Goal: Subscribe to service/newsletter

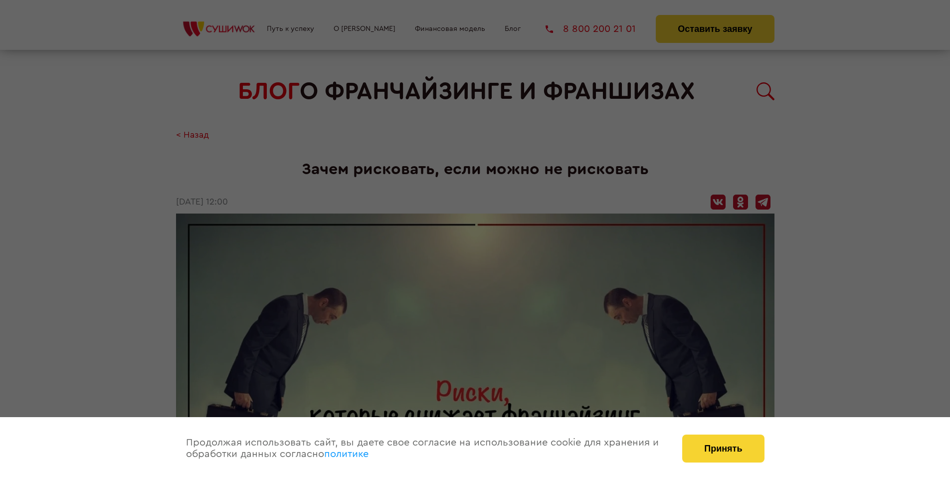
scroll to position [1078, 0]
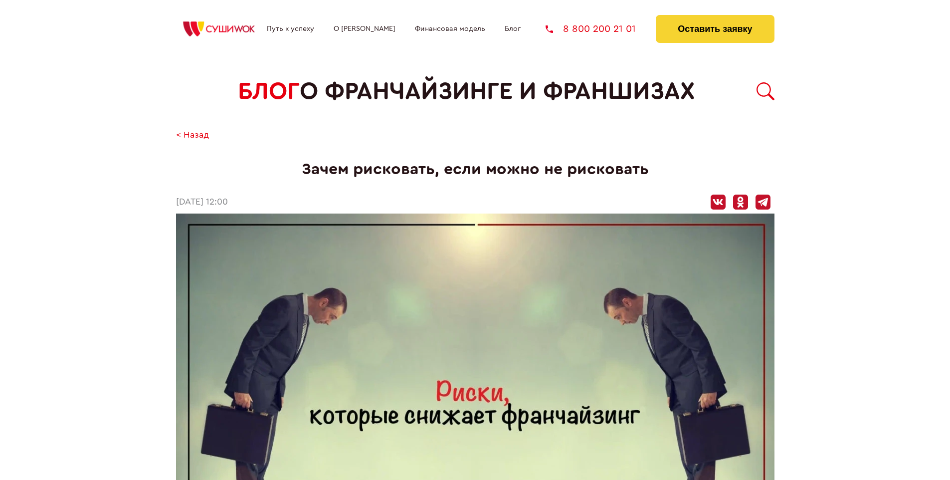
scroll to position [1078, 0]
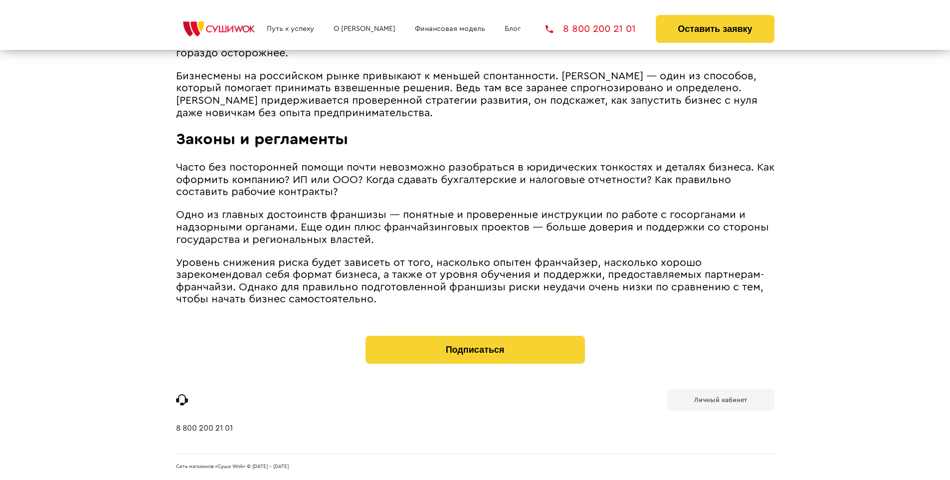
click at [720, 399] on b "Личный кабинет" at bounding box center [720, 399] width 53 height 6
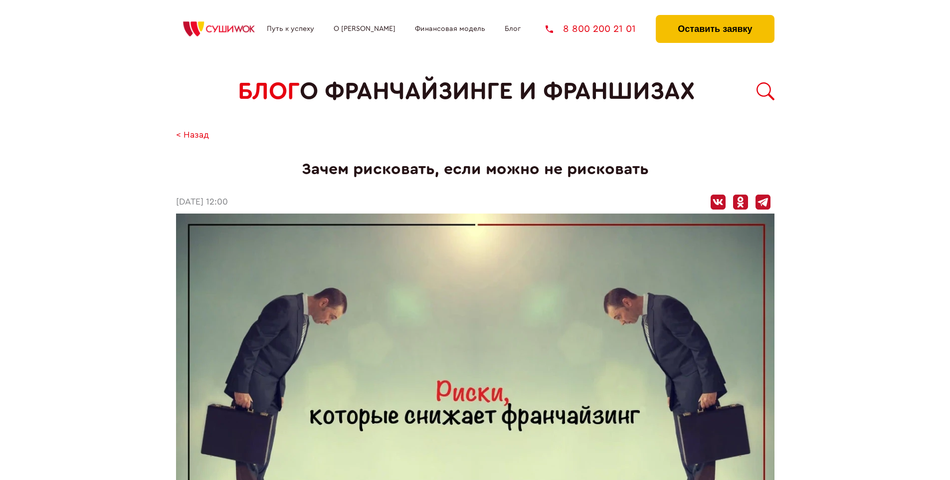
click at [714, 17] on button "Оставить заявку" at bounding box center [715, 29] width 118 height 28
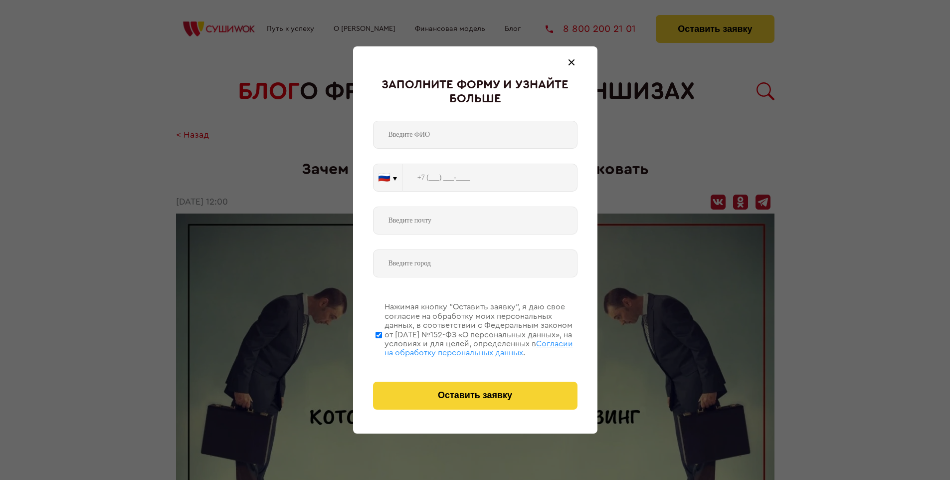
click at [462, 347] on span "Согласии на обработку персональных данных" at bounding box center [478, 348] width 188 height 17
click at [382, 347] on input "Нажимая кнопку “Оставить заявку”, я даю свое согласие на обработку моих персона…" at bounding box center [378, 335] width 6 height 80
checkbox input "false"
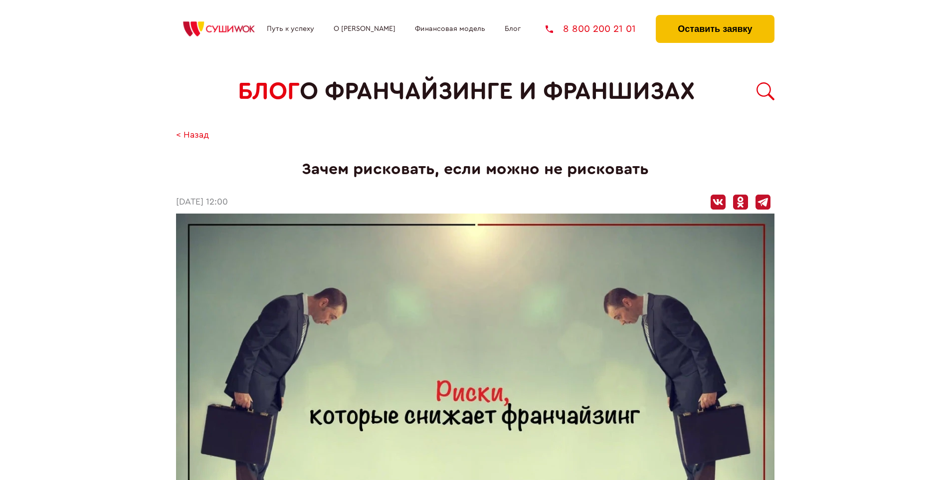
click at [714, 17] on button "Оставить заявку" at bounding box center [715, 29] width 118 height 28
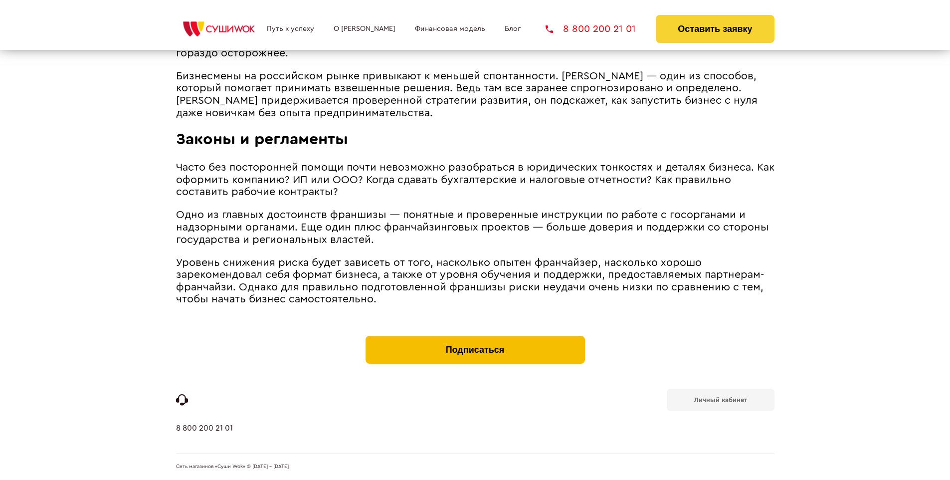
click at [475, 338] on button "Подписаться" at bounding box center [474, 350] width 219 height 28
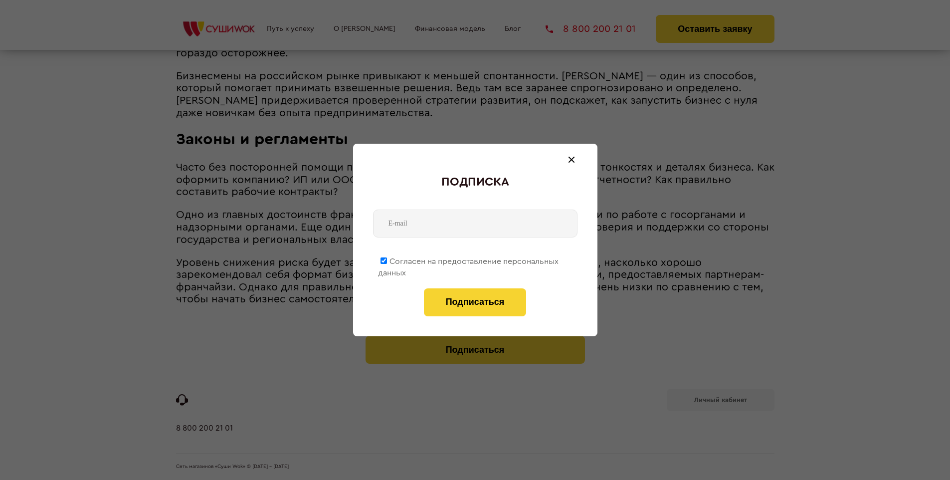
click at [469, 259] on span "Согласен на предоставление персональных данных" at bounding box center [468, 266] width 180 height 19
click at [387, 259] on input "Согласен на предоставление персональных данных" at bounding box center [383, 260] width 6 height 6
checkbox input "false"
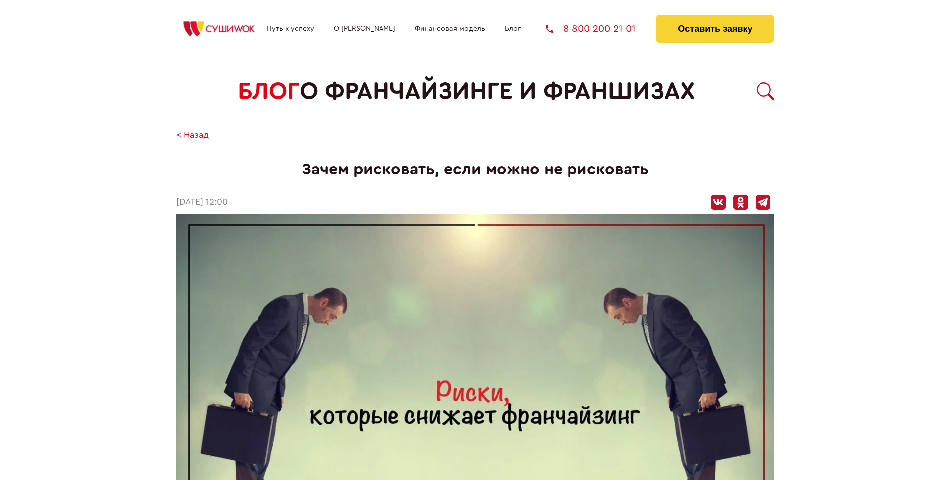
scroll to position [1078, 0]
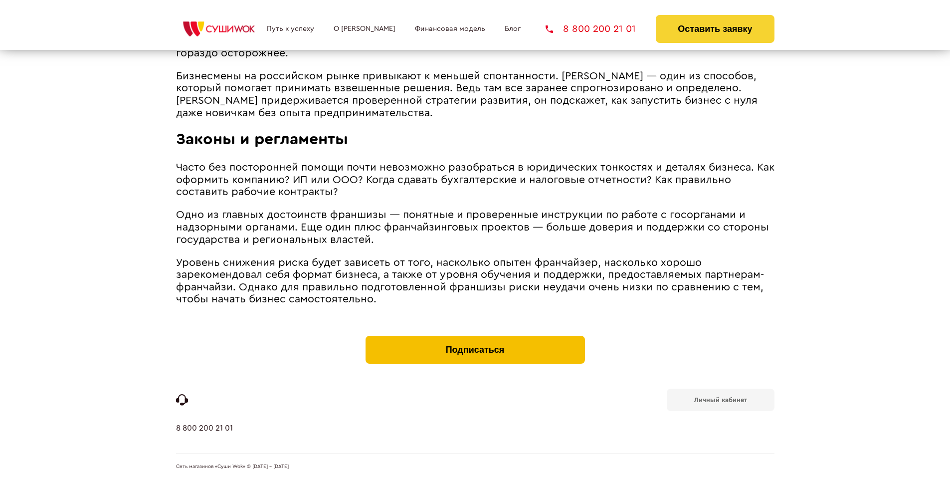
click at [475, 338] on button "Подписаться" at bounding box center [474, 350] width 219 height 28
